Goal: Transaction & Acquisition: Download file/media

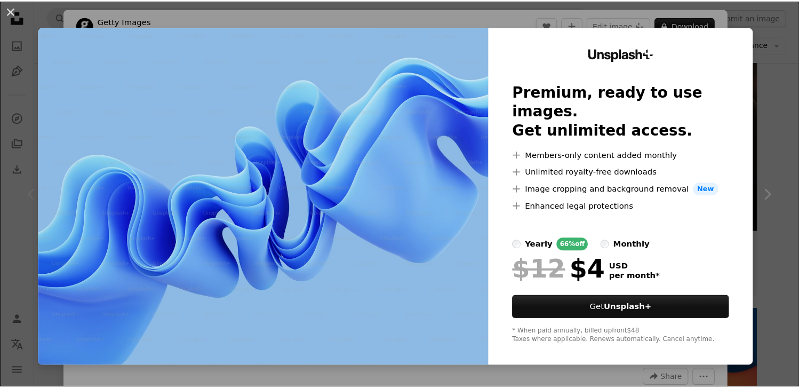
scroll to position [256, 0]
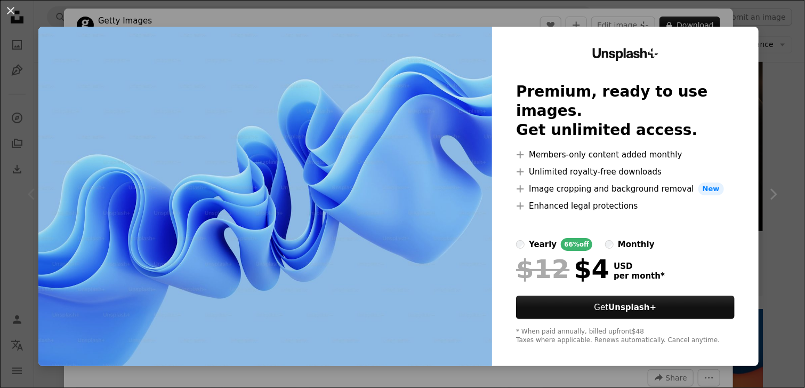
click at [792, 115] on div "An X shape Unsplash+ Premium, ready to use images. Get unlimited access. A plus…" at bounding box center [402, 194] width 805 height 388
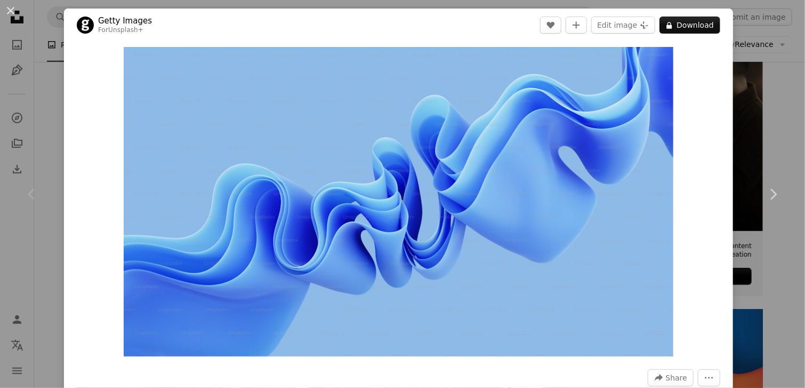
click at [792, 115] on div "An X shape Chevron left Chevron right Getty Images For Unsplash+ A heart A plus…" at bounding box center [402, 194] width 805 height 388
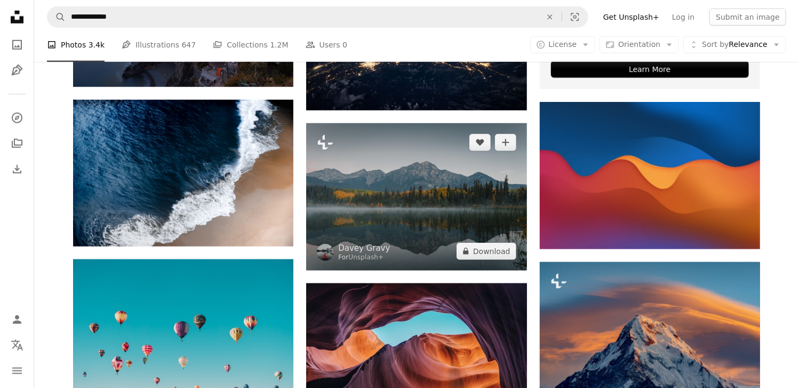
scroll to position [512, 0]
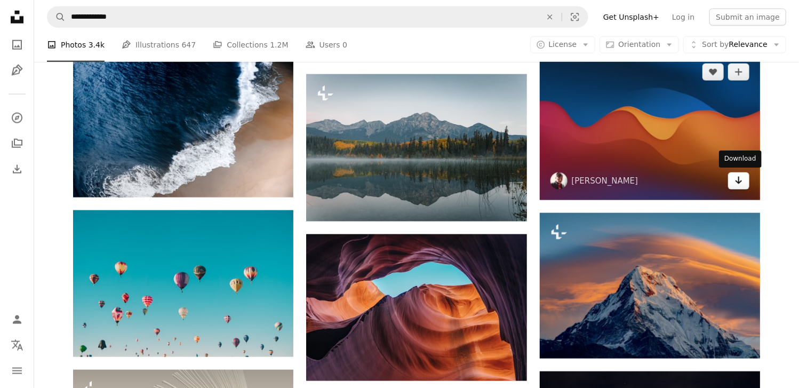
click at [741, 181] on icon "Download" at bounding box center [739, 180] width 7 height 7
